Goal: Contribute content: Add original content to the website for others to see

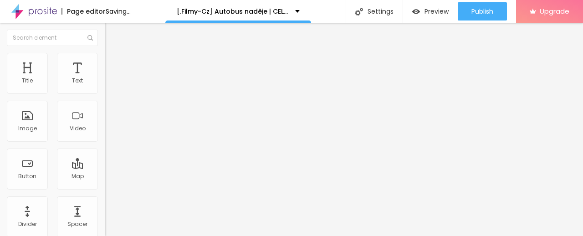
click at [105, 78] on span "Add image" at bounding box center [123, 75] width 37 height 8
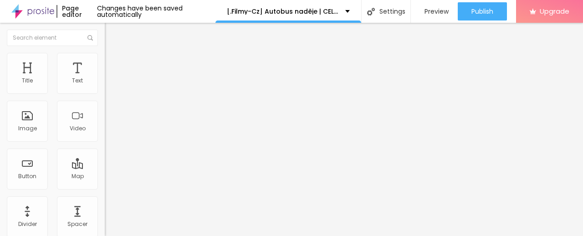
click at [105, 78] on span "Add image" at bounding box center [123, 75] width 37 height 8
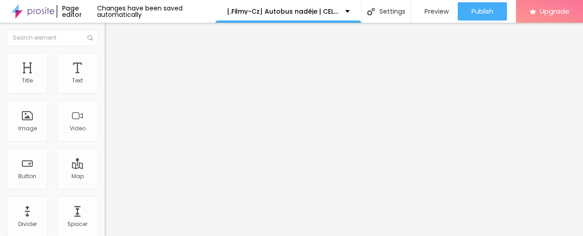
click at [105, 78] on span "Add image" at bounding box center [123, 75] width 37 height 8
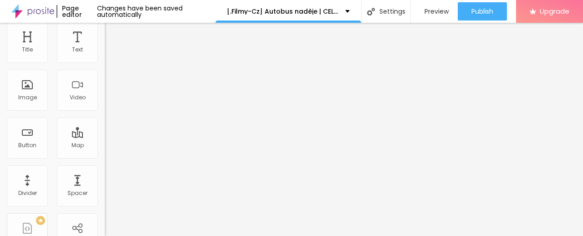
scroll to position [45, 0]
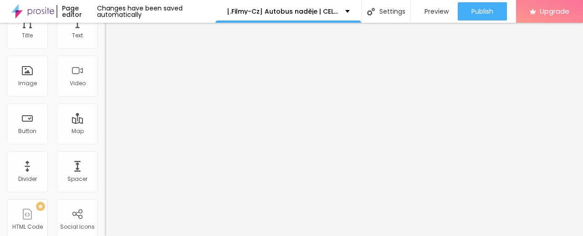
drag, startPoint x: 48, startPoint y: 198, endPoint x: 0, endPoint y: 199, distance: 48.3
click at [105, 163] on div "Change image Image description (Alt) Align Aspect Ratio Original Cinema 16:9 De…" at bounding box center [157, 94] width 105 height 137
paste input "[URL][DOMAIN_NAME]"
type input "[URL][DOMAIN_NAME]"
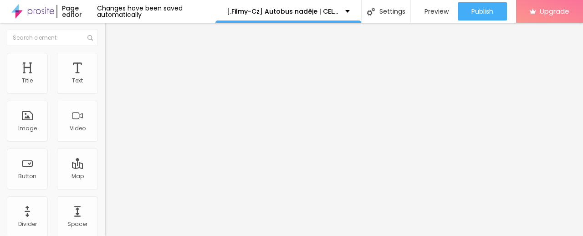
scroll to position [0, 0]
click at [111, 32] on img "button" at bounding box center [114, 33] width 7 height 7
drag, startPoint x: 58, startPoint y: 101, endPoint x: 24, endPoint y: 100, distance: 34.2
click at [105, 96] on div "Text Click me Align Size Default Small Default Big Link URL https:// Open in ne…" at bounding box center [157, 137] width 105 height 132
paste input "✅ » Sledujte ➤ ► Ukrajinské léto (2025) — Film Online"
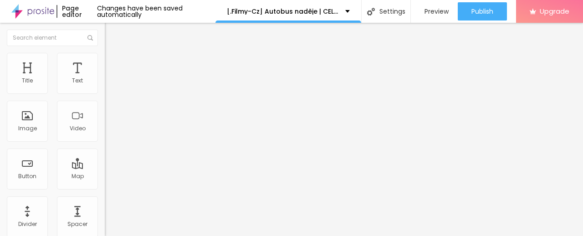
scroll to position [0, 65]
type input "✅ » Sledujte ➤ ► Ukrajinské léto (2025) — Film Online"
click at [105, 110] on div at bounding box center [157, 105] width 105 height 7
click at [105, 185] on input "https://" at bounding box center [159, 182] width 109 height 9
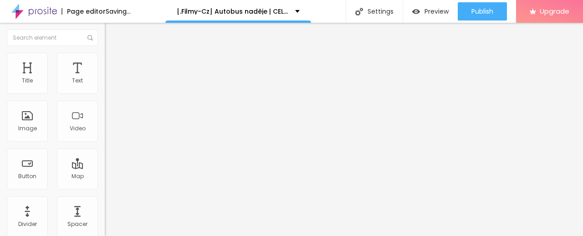
drag, startPoint x: 41, startPoint y: 190, endPoint x: 0, endPoint y: 187, distance: 41.1
click at [105, 187] on div "Text ✅ » Sledujte ➤ ► Ukrajinské léto (2025) — Film Online Align Size Default S…" at bounding box center [157, 137] width 105 height 132
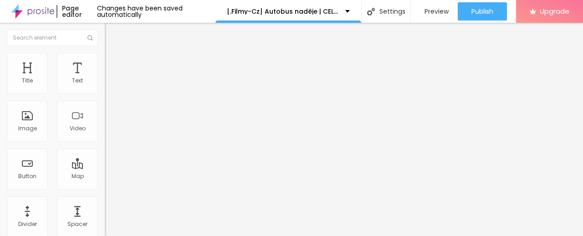
paste input "[URL][DOMAIN_NAME]"
type input "[URL][DOMAIN_NAME]"
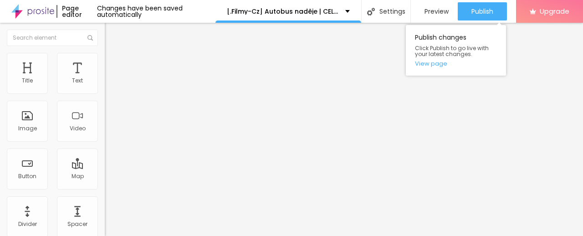
drag, startPoint x: 471, startPoint y: 10, endPoint x: 475, endPoint y: 31, distance: 21.7
click at [472, 9] on span "Publish" at bounding box center [482, 11] width 22 height 7
click at [476, 15] on span "Publish" at bounding box center [482, 11] width 22 height 7
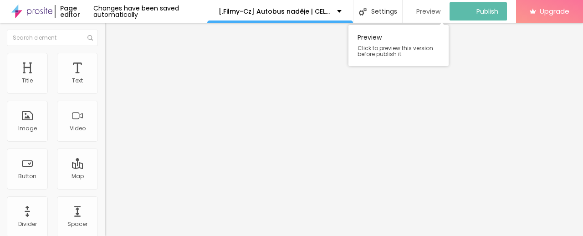
click at [433, 8] on span "Preview" at bounding box center [428, 11] width 24 height 7
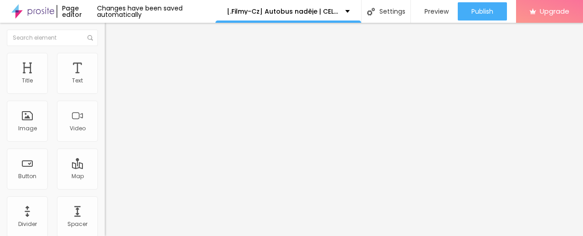
click at [28, 10] on img at bounding box center [32, 11] width 43 height 23
